Goal: Obtain resource: Obtain resource

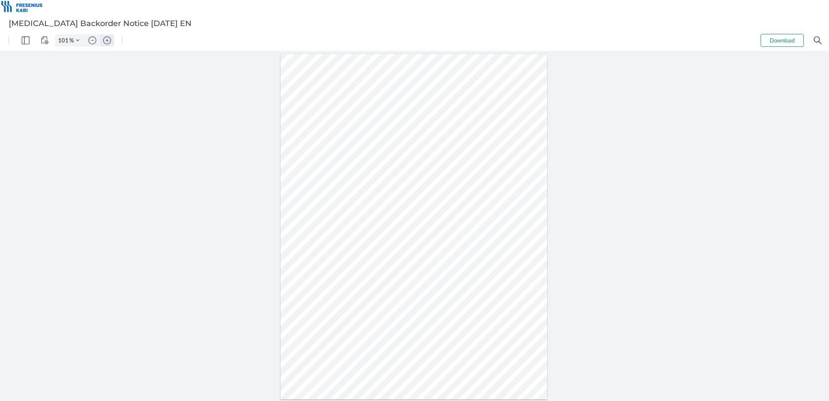
click at [110, 42] on img "Zoom in" at bounding box center [107, 40] width 8 height 8
type input "251"
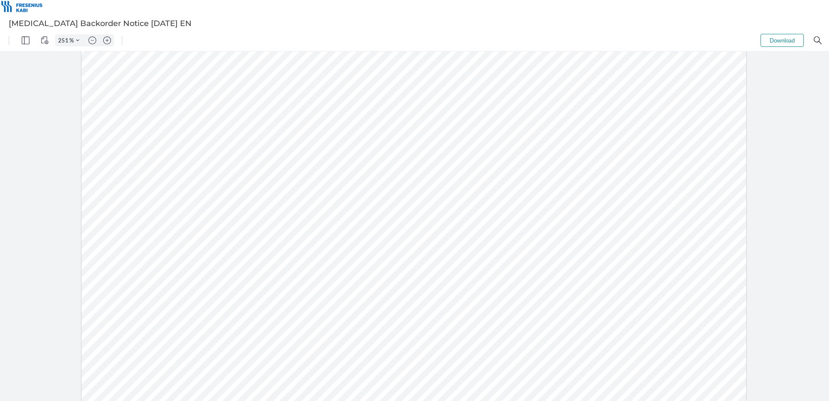
scroll to position [156, 0]
drag, startPoint x: 174, startPoint y: 210, endPoint x: 262, endPoint y: 215, distance: 88.1
click at [262, 215] on div at bounding box center [413, 330] width 665 height 860
drag, startPoint x: 322, startPoint y: 170, endPoint x: 323, endPoint y: 165, distance: 5.3
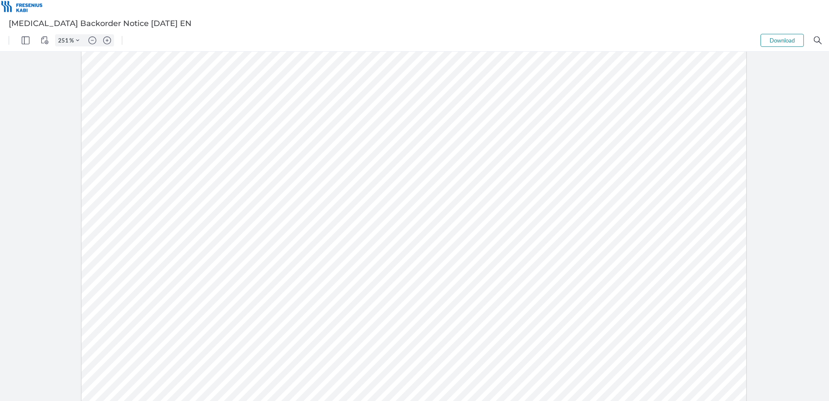
click at [323, 166] on div at bounding box center [413, 200] width 665 height 860
click at [316, 162] on div at bounding box center [413, 200] width 665 height 860
drag, startPoint x: 305, startPoint y: 161, endPoint x: 331, endPoint y: 163, distance: 26.1
click at [331, 163] on div at bounding box center [413, 200] width 665 height 860
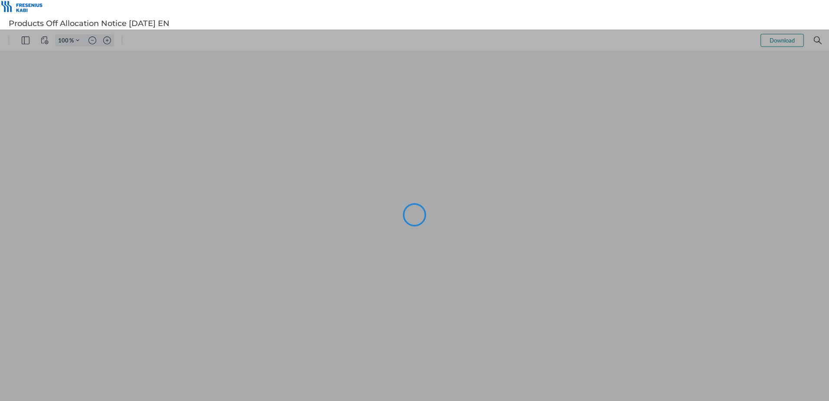
type input "101"
